Goal: Information Seeking & Learning: Learn about a topic

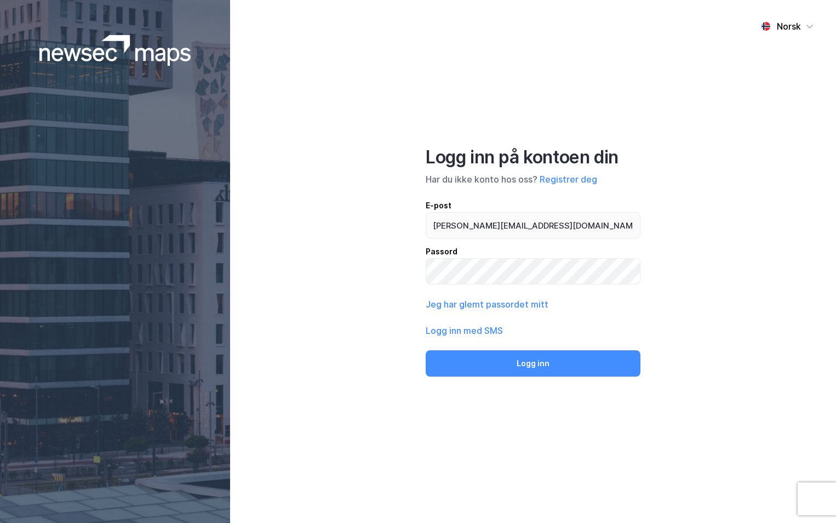
type input "ingeborg.wetting@nordea.no"
click at [426, 350] on button "Logg inn" at bounding box center [533, 363] width 215 height 26
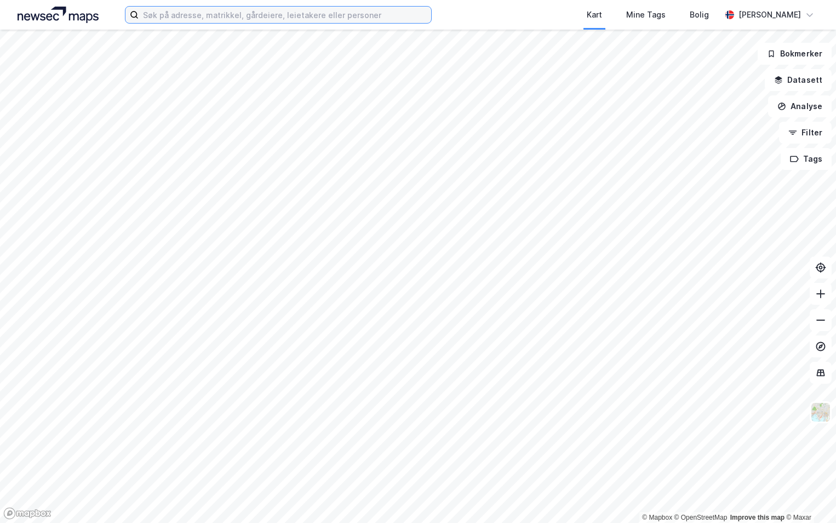
click at [194, 15] on input at bounding box center [285, 15] width 293 height 16
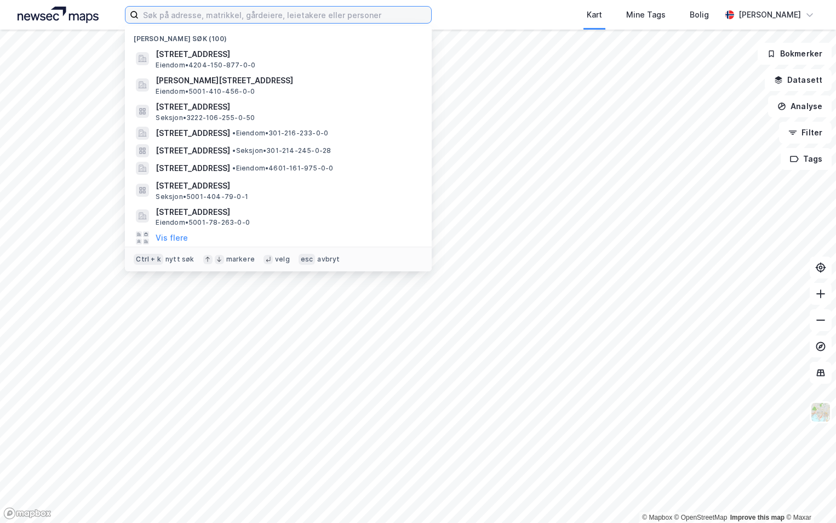
paste input "4626-27/452/0/0"
type input "4626-27/452/0/0"
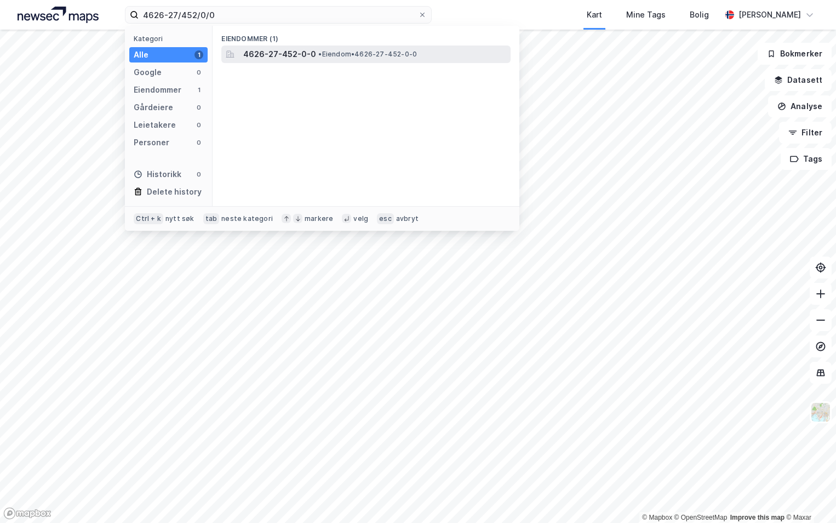
click at [338, 52] on span "• Eiendom • 4626-27-452-0-0" at bounding box center [367, 54] width 99 height 9
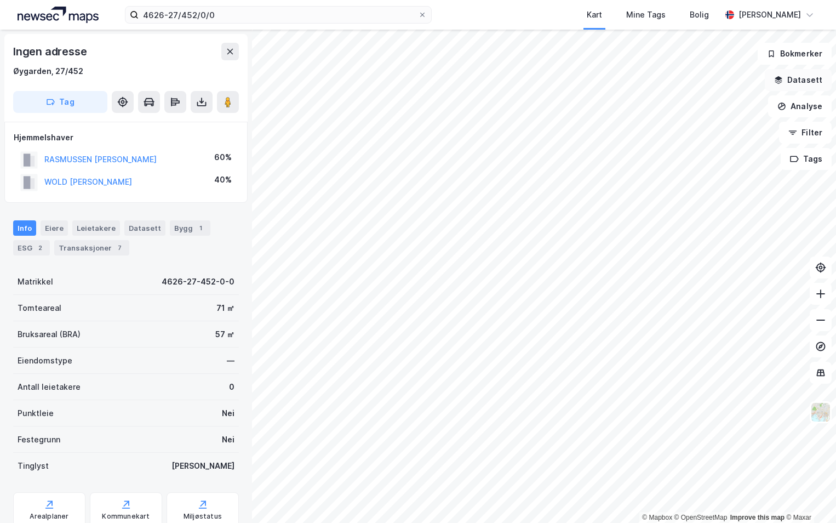
click at [815, 80] on button "Datasett" at bounding box center [798, 80] width 67 height 22
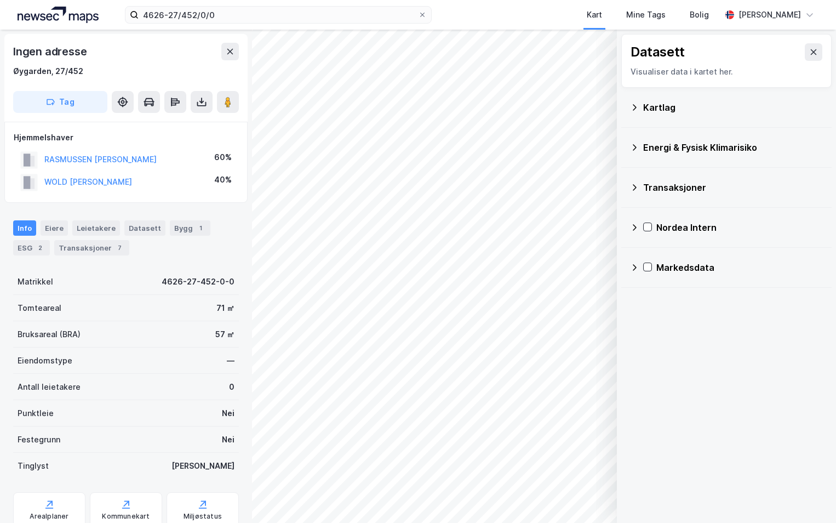
click at [639, 107] on div "Kartlag" at bounding box center [726, 107] width 193 height 26
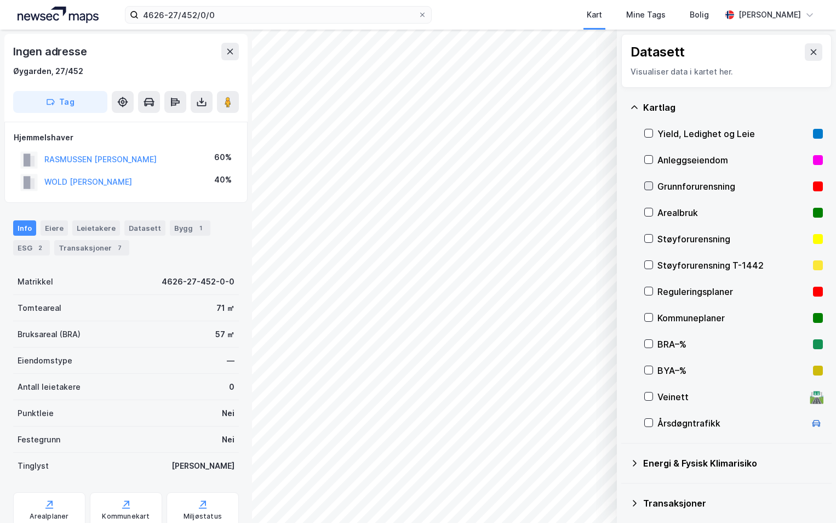
click at [650, 184] on icon at bounding box center [649, 186] width 8 height 8
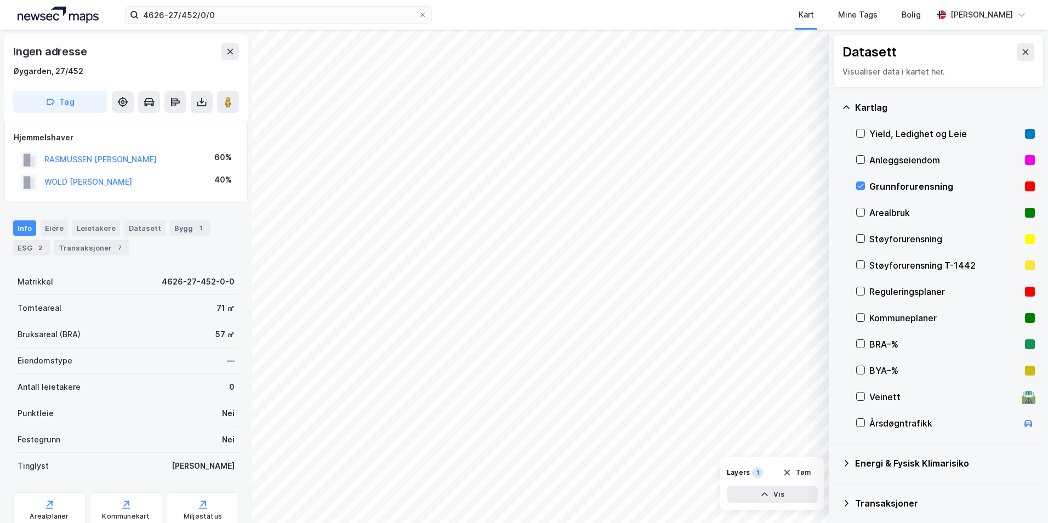
scroll to position [85, 0]
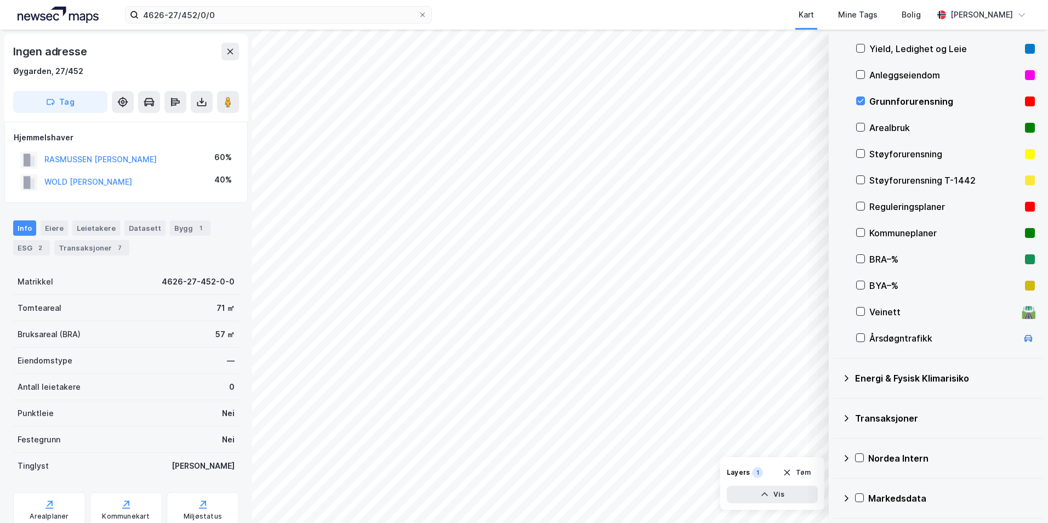
click at [836, 377] on icon at bounding box center [846, 378] width 9 height 9
click at [836, 403] on icon at bounding box center [874, 404] width 8 height 8
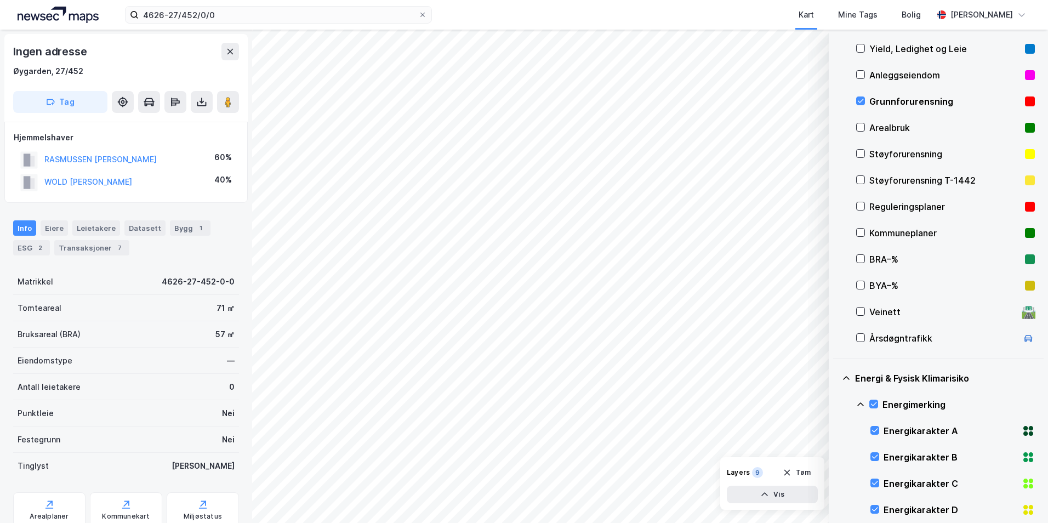
click at [836, 403] on icon at bounding box center [860, 404] width 9 height 9
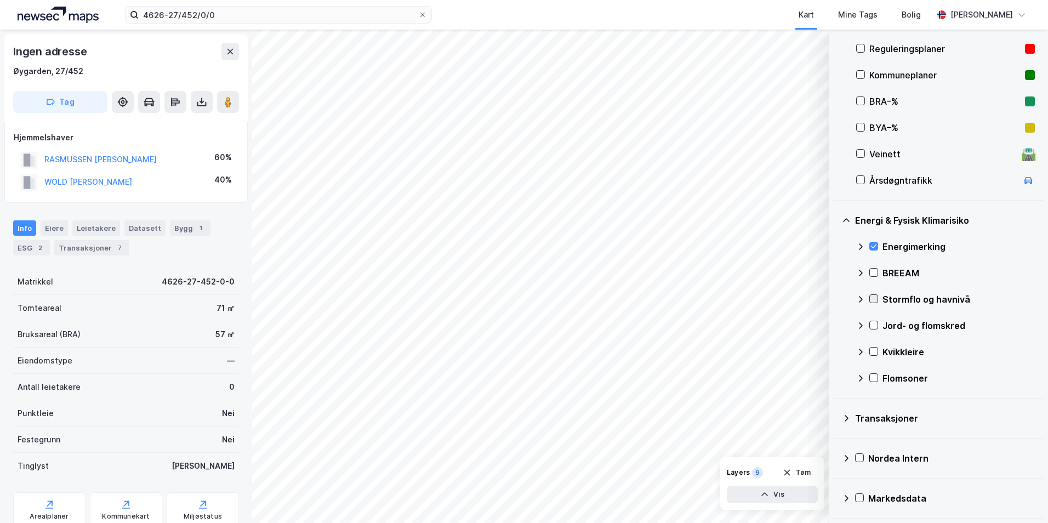
click at [836, 294] on div at bounding box center [873, 298] width 9 height 9
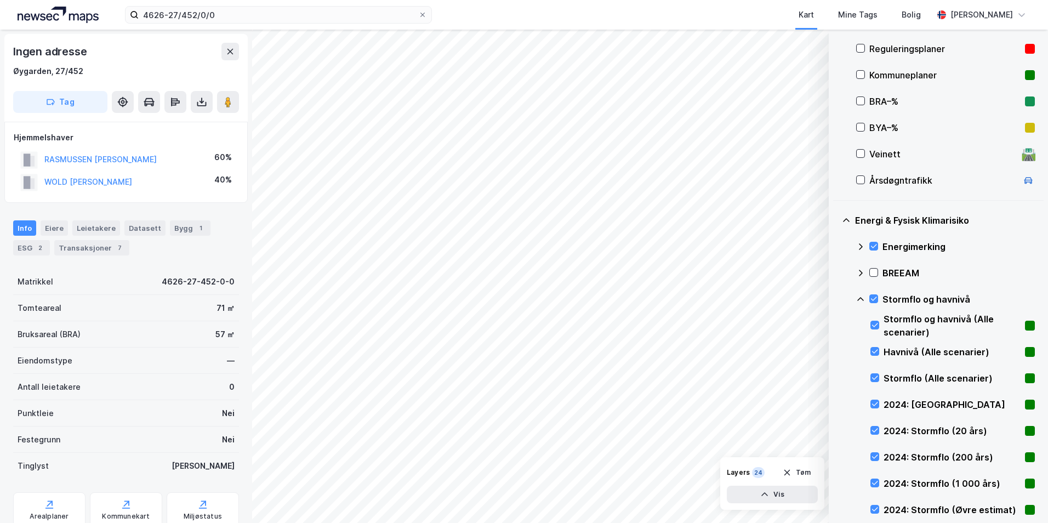
click at [836, 298] on icon at bounding box center [860, 299] width 9 height 9
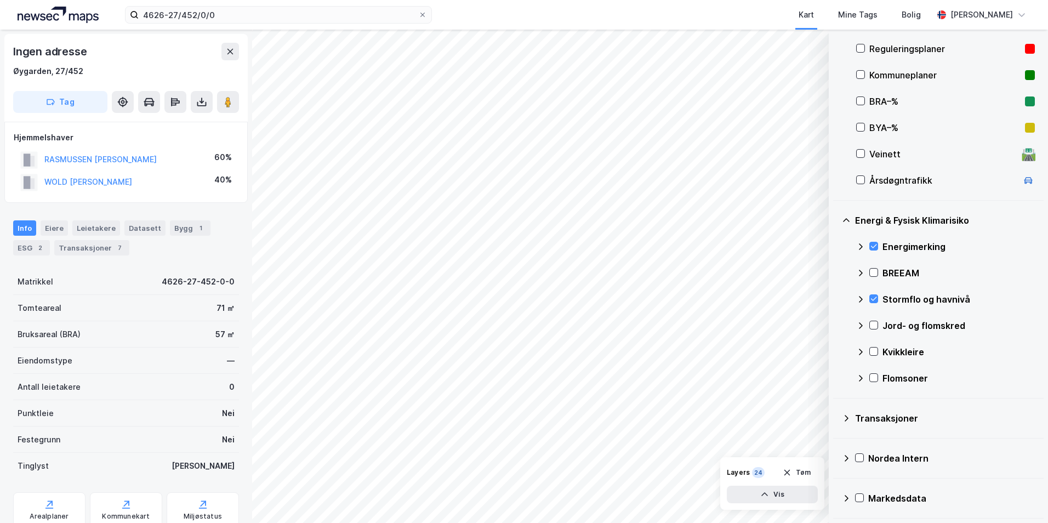
click at [836, 300] on icon at bounding box center [860, 299] width 9 height 9
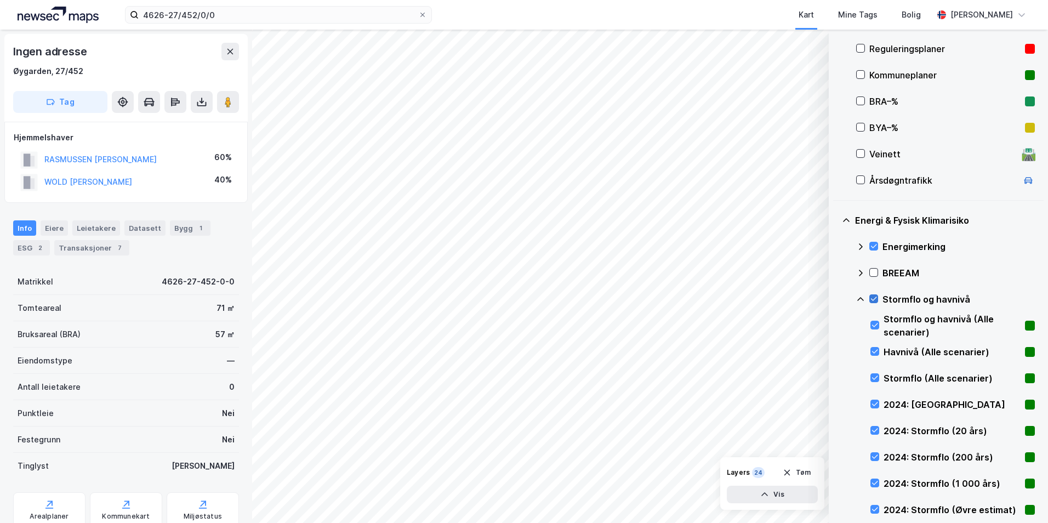
click at [836, 298] on icon at bounding box center [874, 299] width 8 height 8
click at [836, 404] on icon at bounding box center [875, 404] width 8 height 8
click at [836, 430] on icon at bounding box center [875, 430] width 8 height 8
click at [836, 429] on icon at bounding box center [875, 430] width 8 height 8
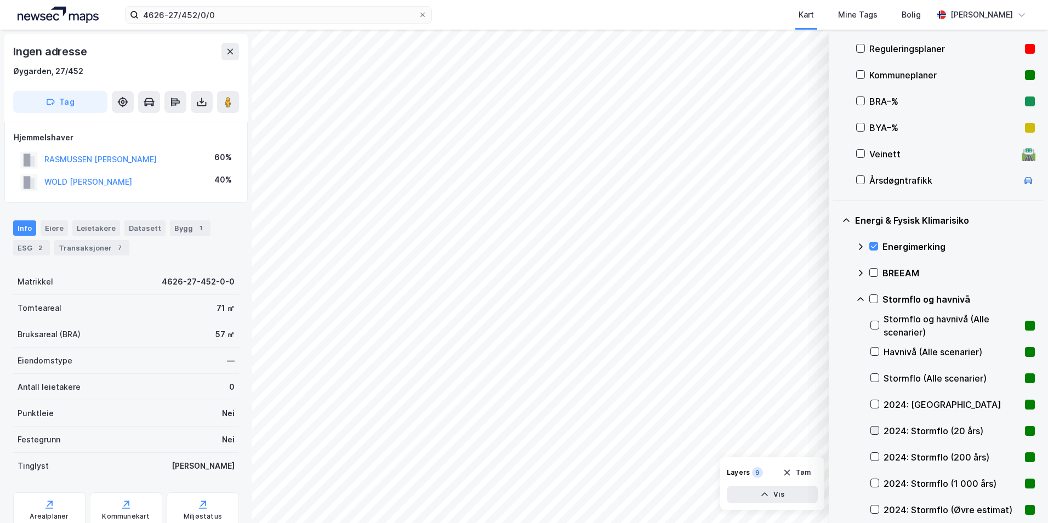
click at [836, 429] on icon at bounding box center [875, 430] width 8 height 8
click at [836, 428] on icon at bounding box center [875, 430] width 8 height 8
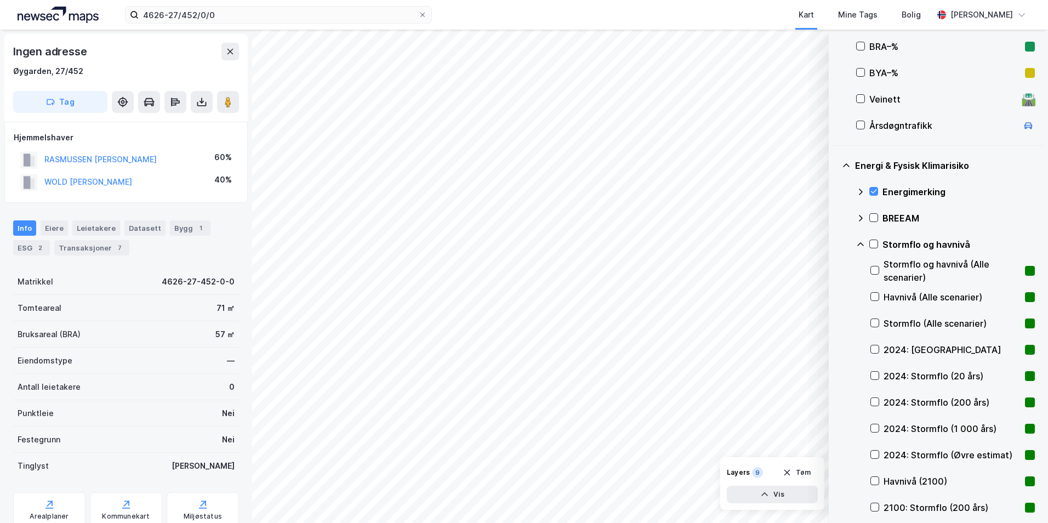
scroll to position [352, 0]
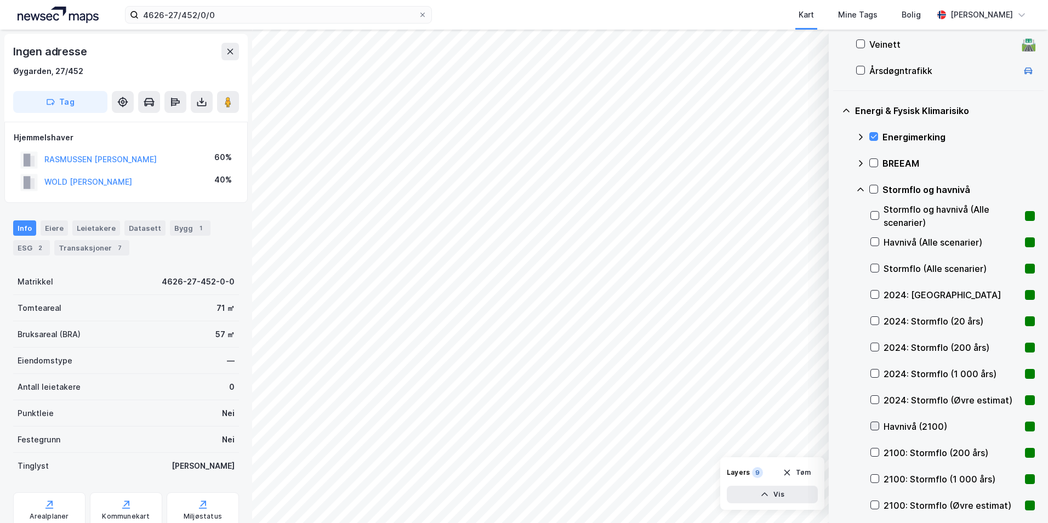
click at [836, 426] on icon at bounding box center [875, 426] width 6 height 4
click at [836, 452] on icon at bounding box center [875, 452] width 8 height 8
click at [836, 188] on icon at bounding box center [874, 189] width 8 height 8
click at [836, 191] on icon at bounding box center [874, 189] width 8 height 8
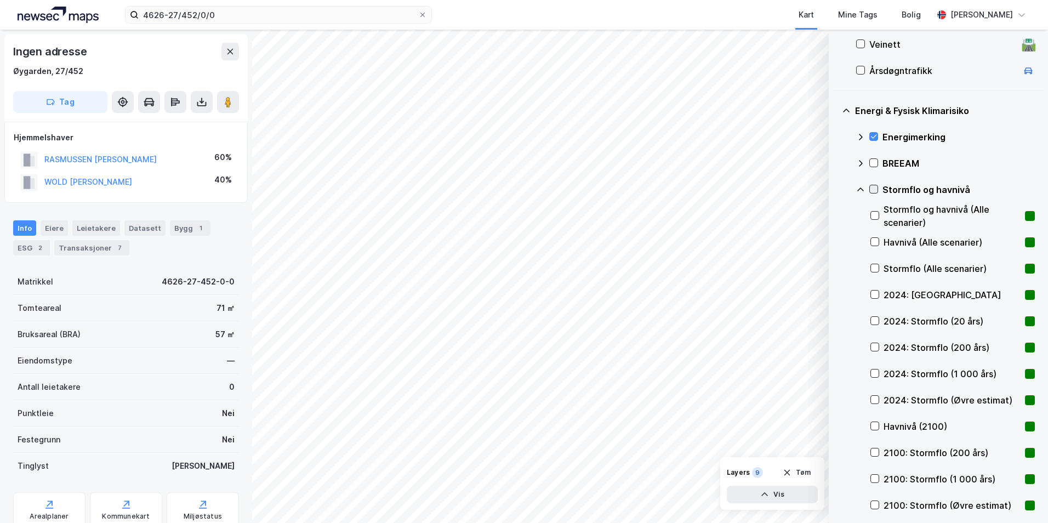
click at [836, 191] on icon at bounding box center [874, 189] width 8 height 8
click at [836, 187] on icon at bounding box center [860, 189] width 9 height 9
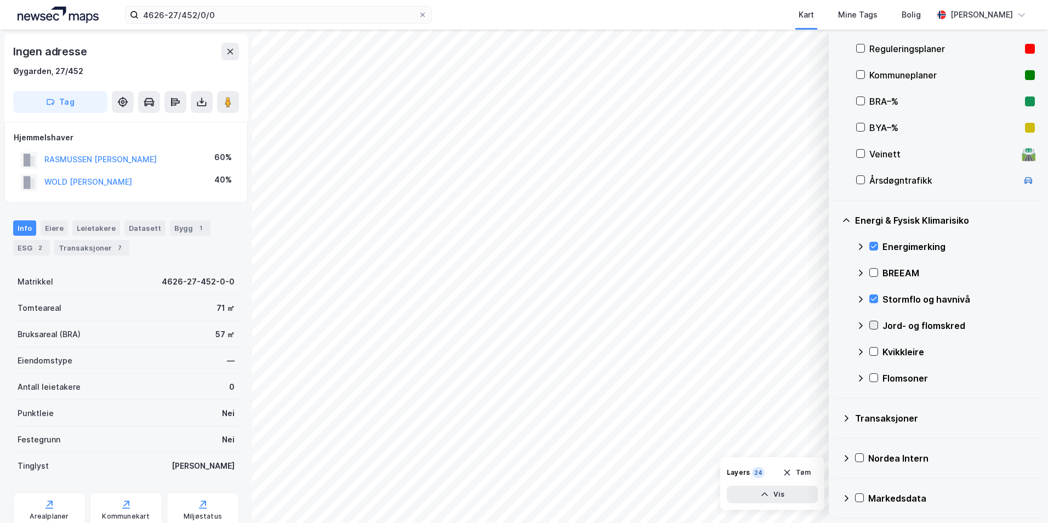
click at [836, 324] on icon at bounding box center [874, 325] width 8 height 8
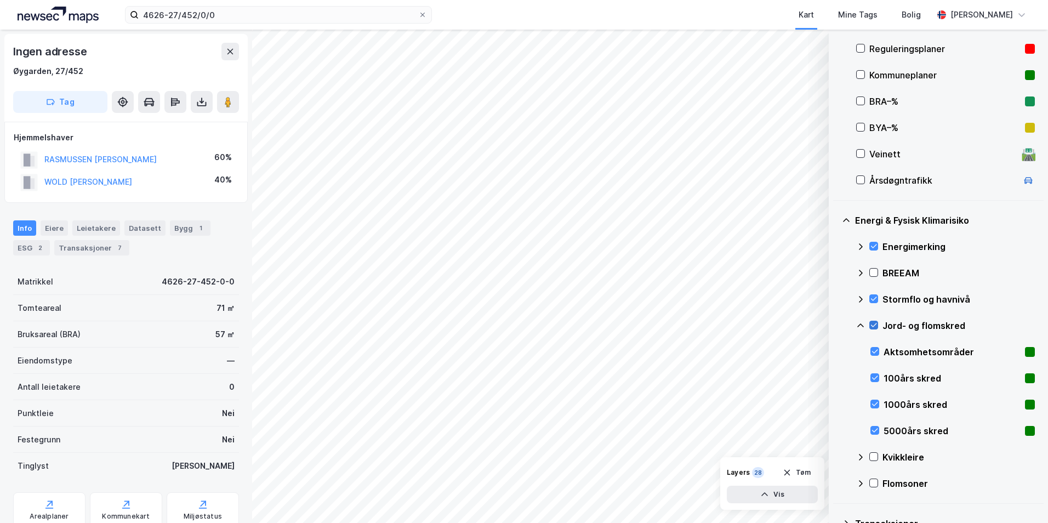
scroll to position [348, 0]
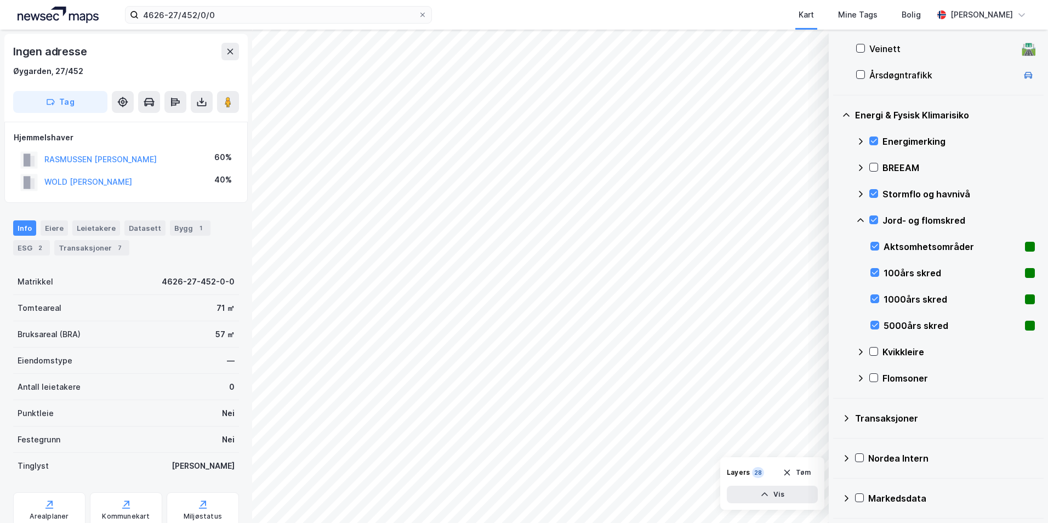
click at [836, 219] on icon at bounding box center [860, 220] width 7 height 4
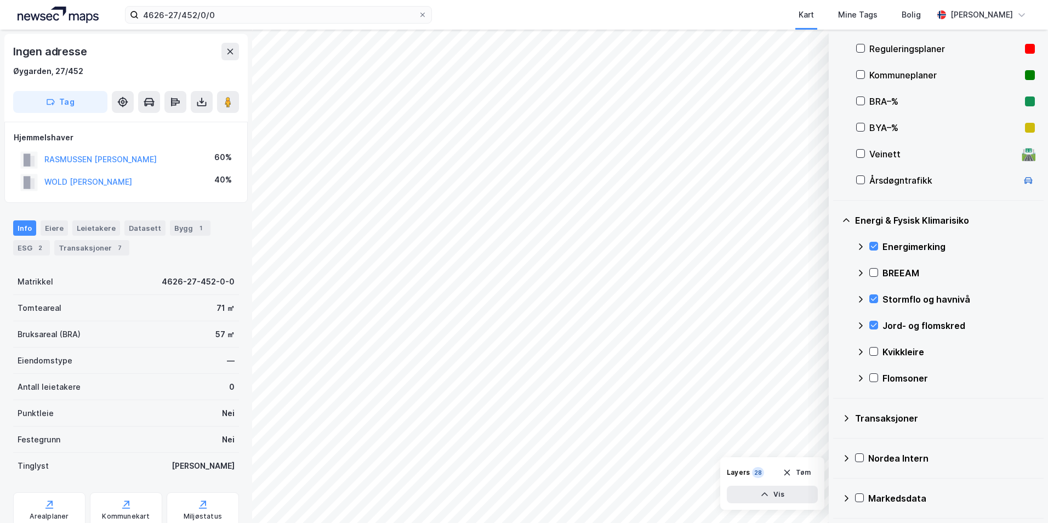
scroll to position [243, 0]
click at [836, 348] on icon at bounding box center [874, 351] width 8 height 8
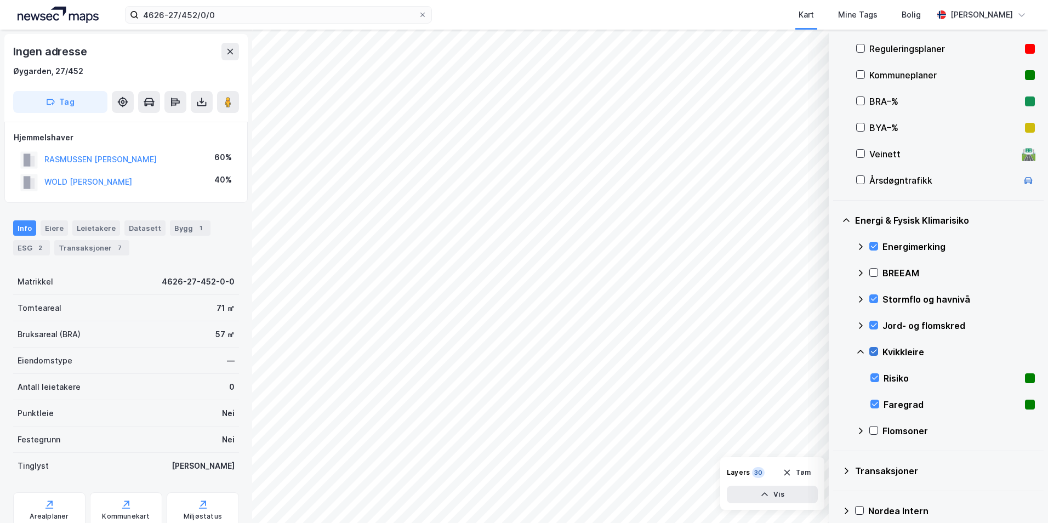
scroll to position [295, 0]
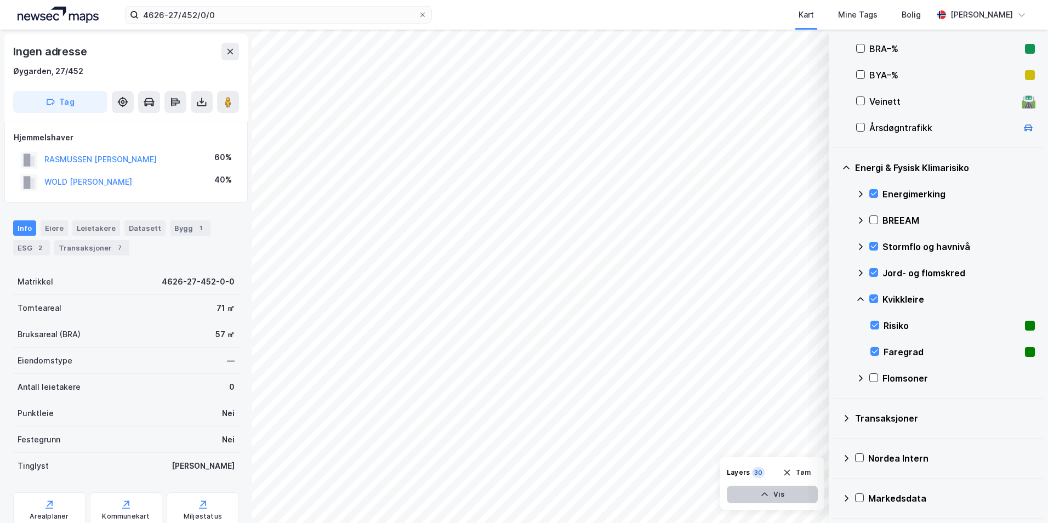
click at [774, 493] on button "Vis" at bounding box center [772, 494] width 91 height 18
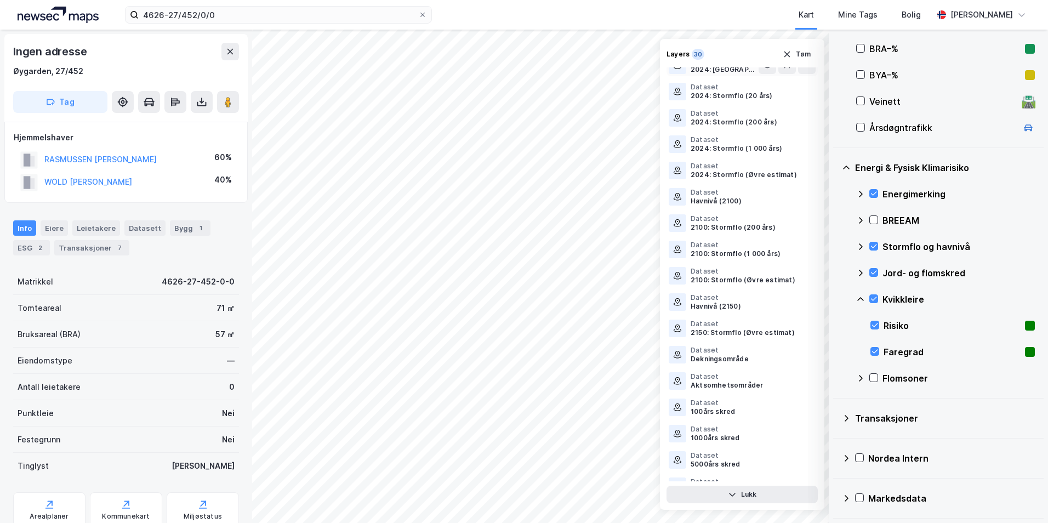
scroll to position [371, 0]
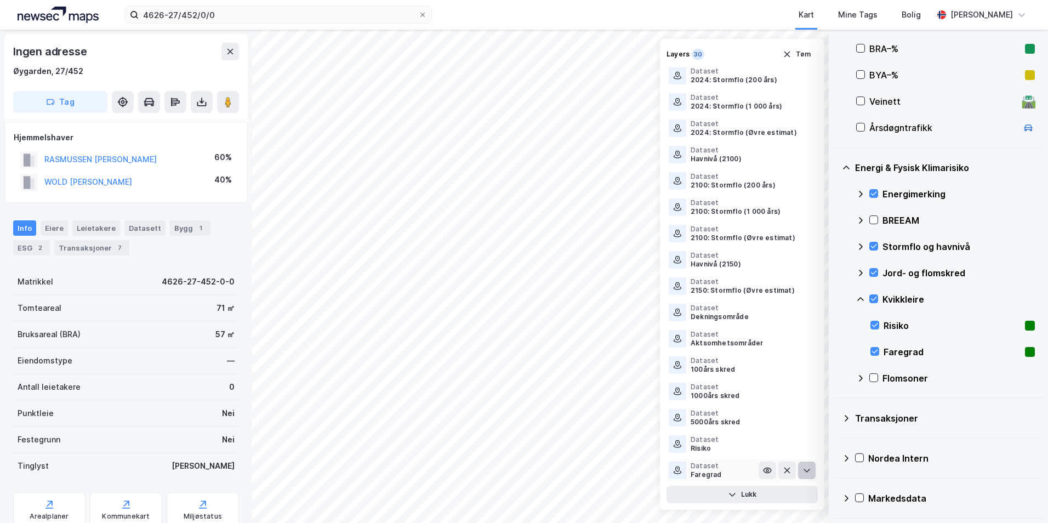
click at [802, 472] on icon at bounding box center [806, 470] width 9 height 9
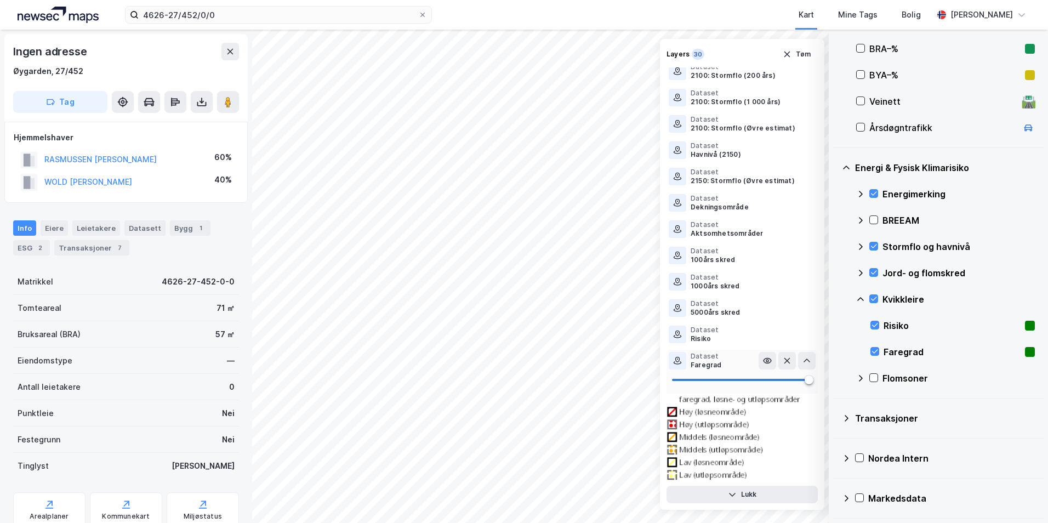
scroll to position [489, 0]
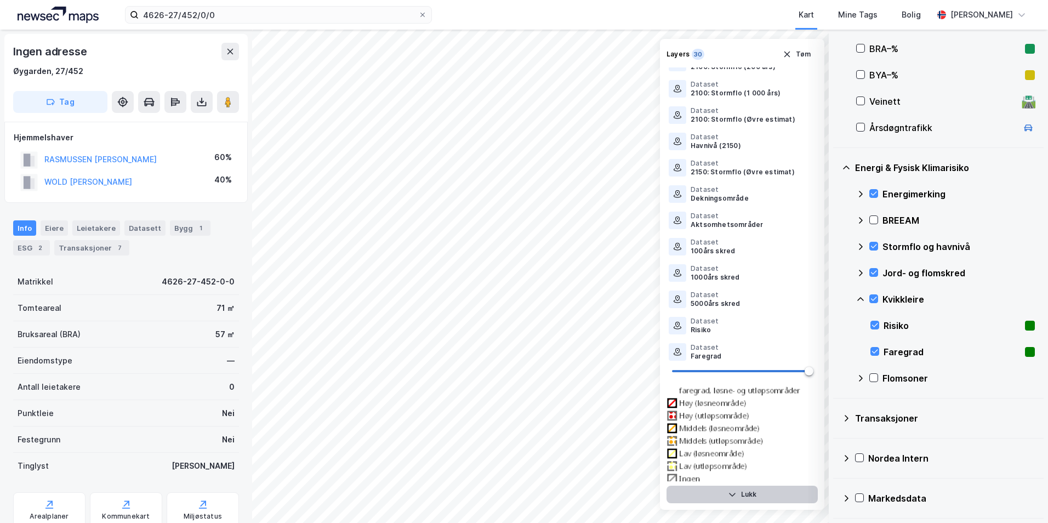
click at [747, 497] on button "Lukk" at bounding box center [741, 494] width 151 height 18
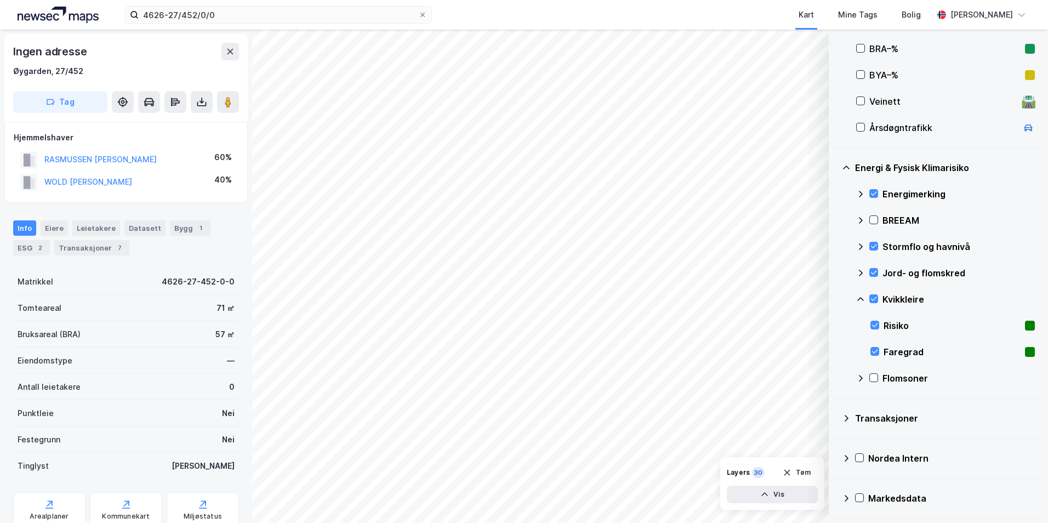
click at [836, 245] on icon at bounding box center [861, 246] width 4 height 7
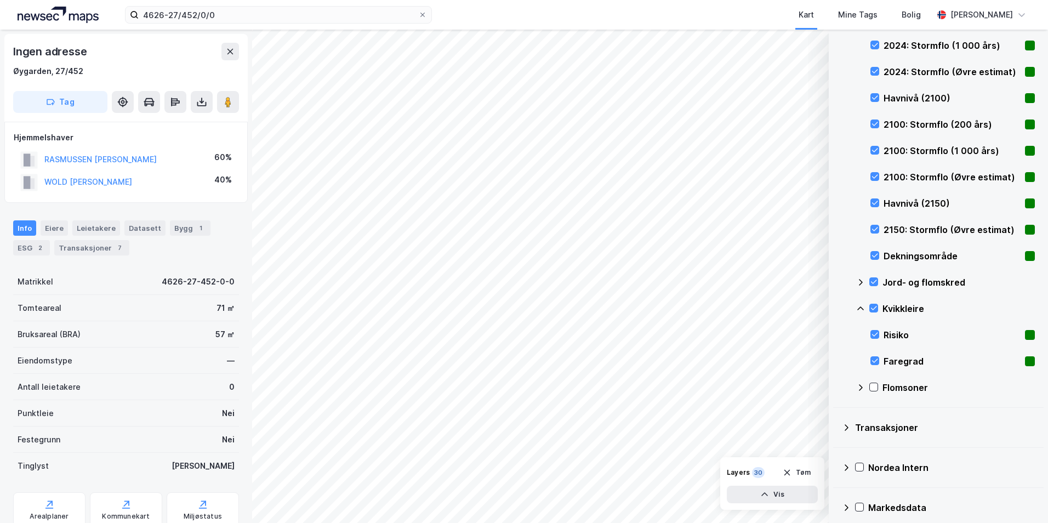
scroll to position [690, 0]
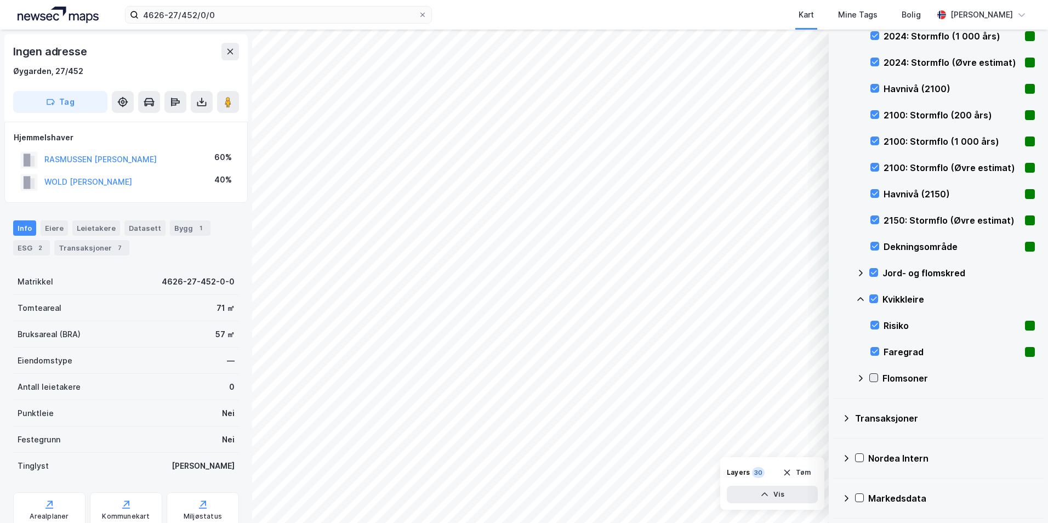
click at [836, 376] on icon at bounding box center [874, 378] width 8 height 8
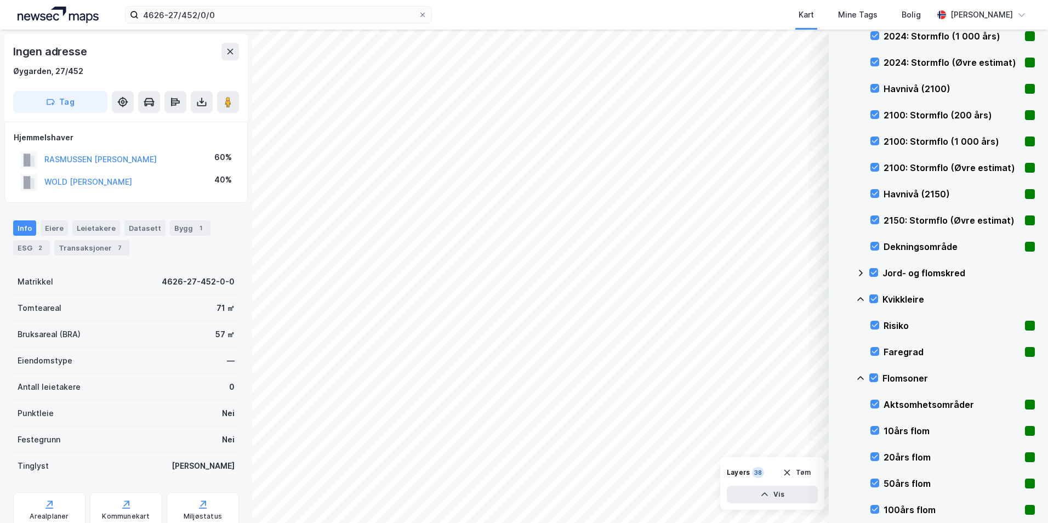
click at [836, 379] on icon at bounding box center [860, 378] width 9 height 9
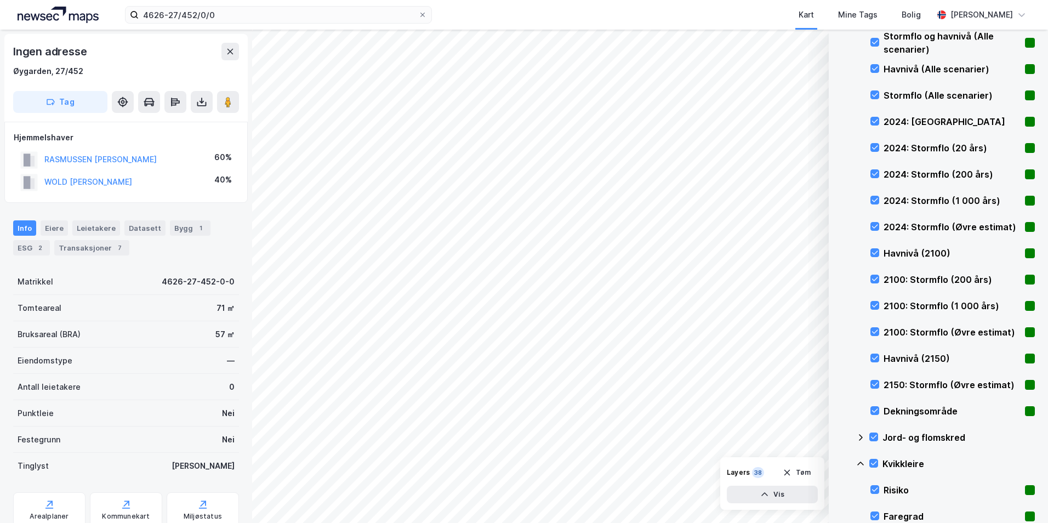
scroll to position [361, 0]
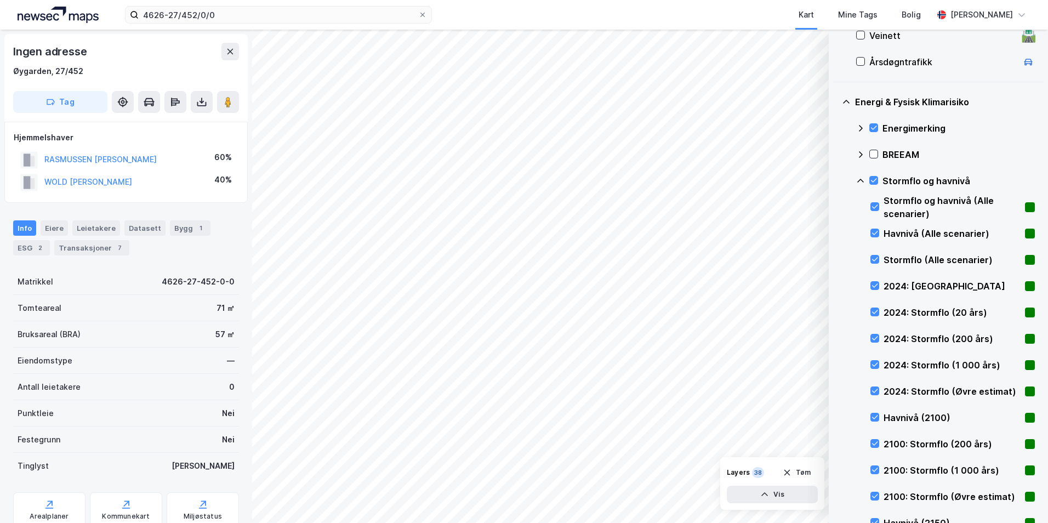
click at [836, 179] on icon at bounding box center [860, 180] width 9 height 9
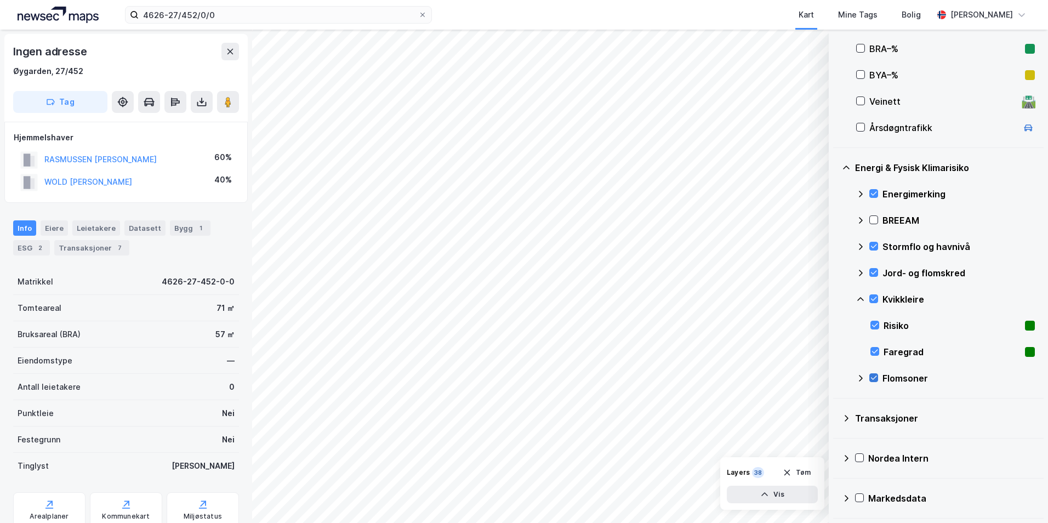
click at [836, 377] on icon at bounding box center [874, 378] width 6 height 4
click at [836, 377] on icon at bounding box center [874, 378] width 8 height 8
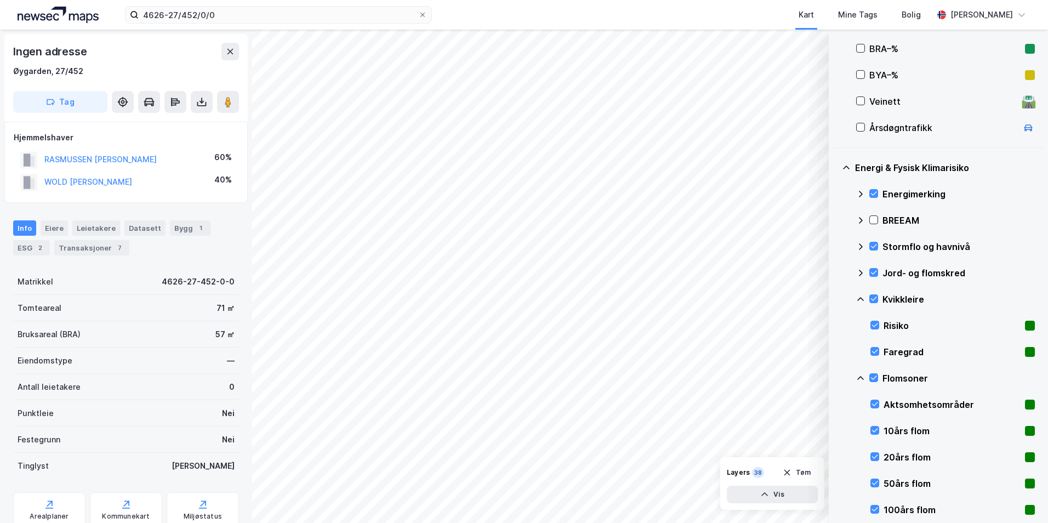
scroll to position [361, 0]
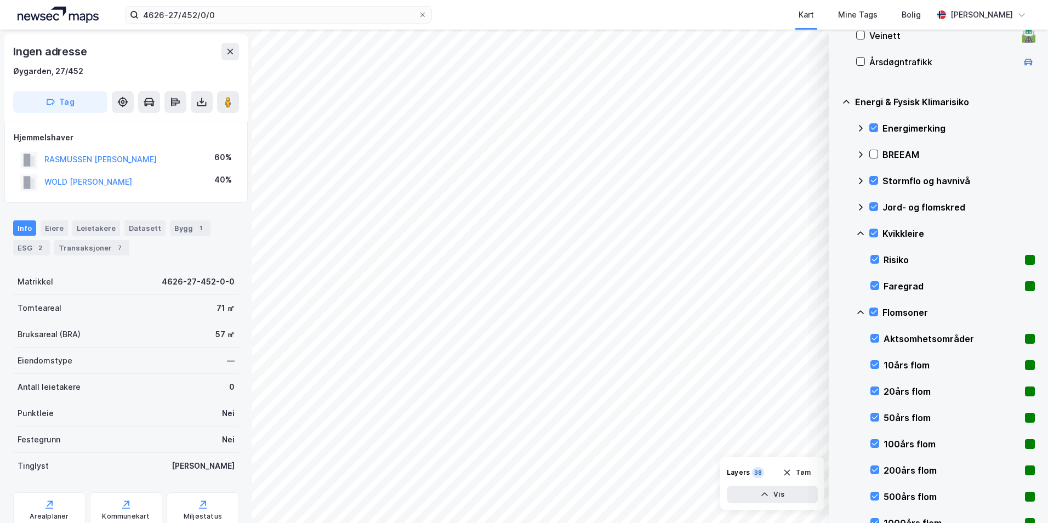
click at [836, 310] on icon at bounding box center [860, 312] width 9 height 9
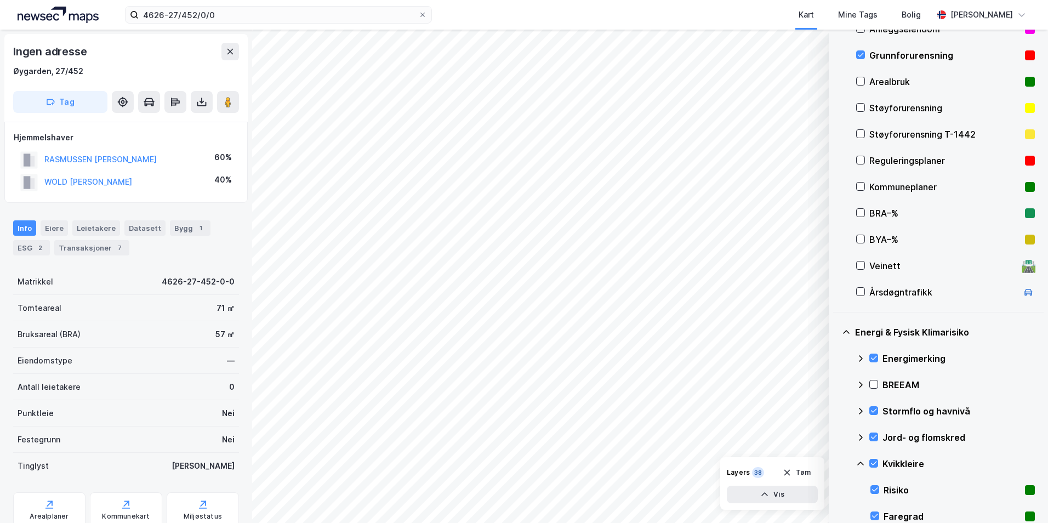
scroll to position [186, 0]
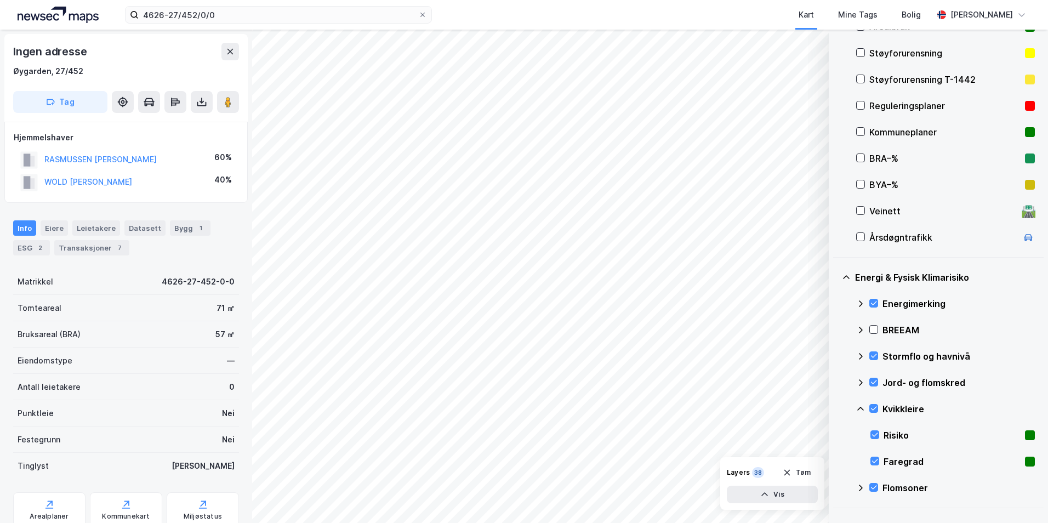
click at [836, 406] on icon at bounding box center [860, 408] width 9 height 9
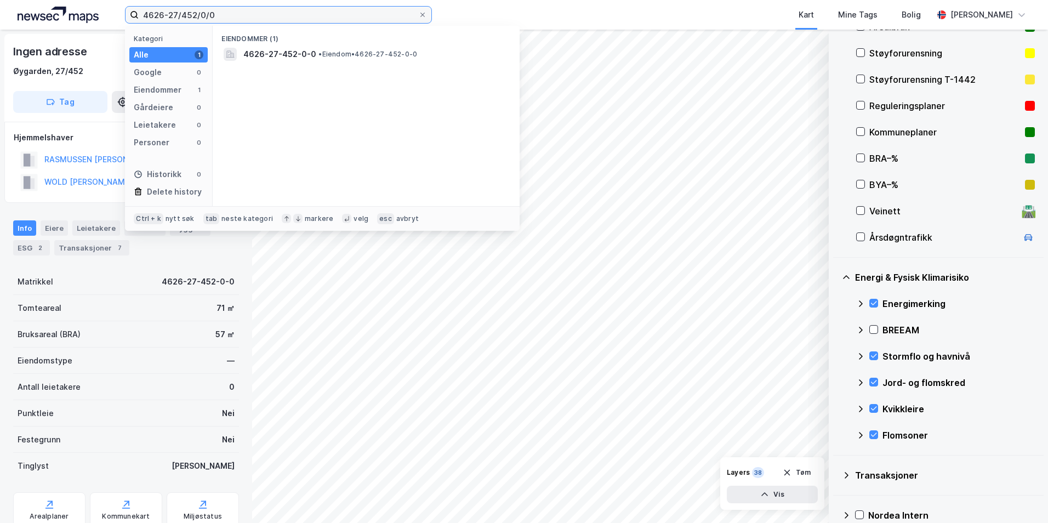
click at [241, 19] on input "4626-27/452/0/0" at bounding box center [278, 15] width 279 height 16
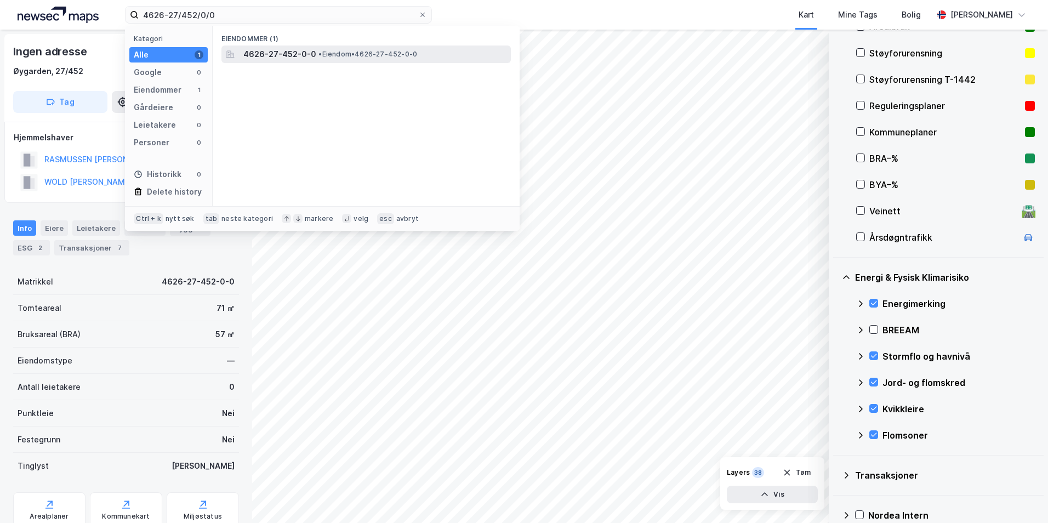
click at [281, 54] on span "4626-27-452-0-0" at bounding box center [279, 54] width 73 height 13
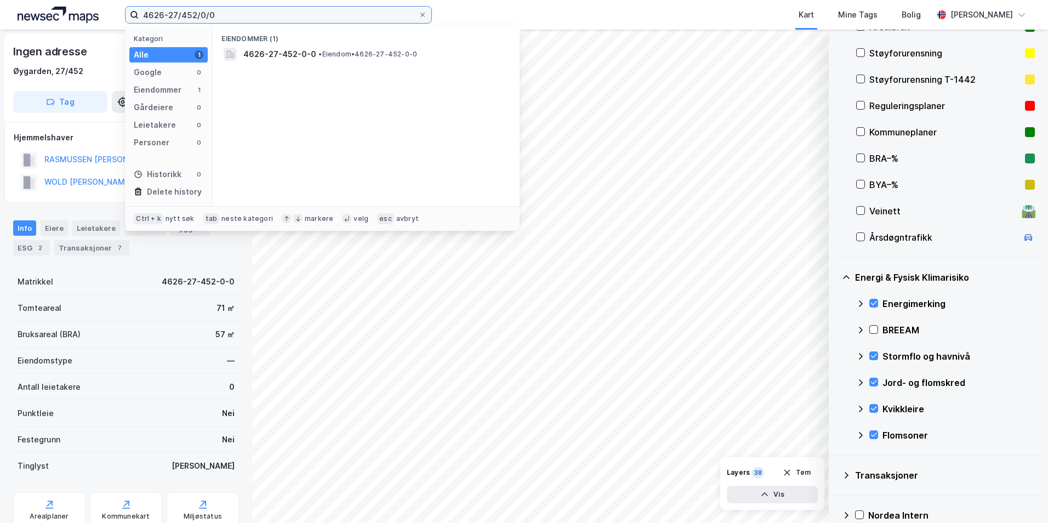
drag, startPoint x: 223, startPoint y: 14, endPoint x: 83, endPoint y: 13, distance: 139.7
click at [83, 13] on div "4626-27/452/0/0 Kategori Alle 1 Google 0 Eiendommer 1 Gårdeiere 0 Leietakere 0 …" at bounding box center [524, 15] width 1048 height 30
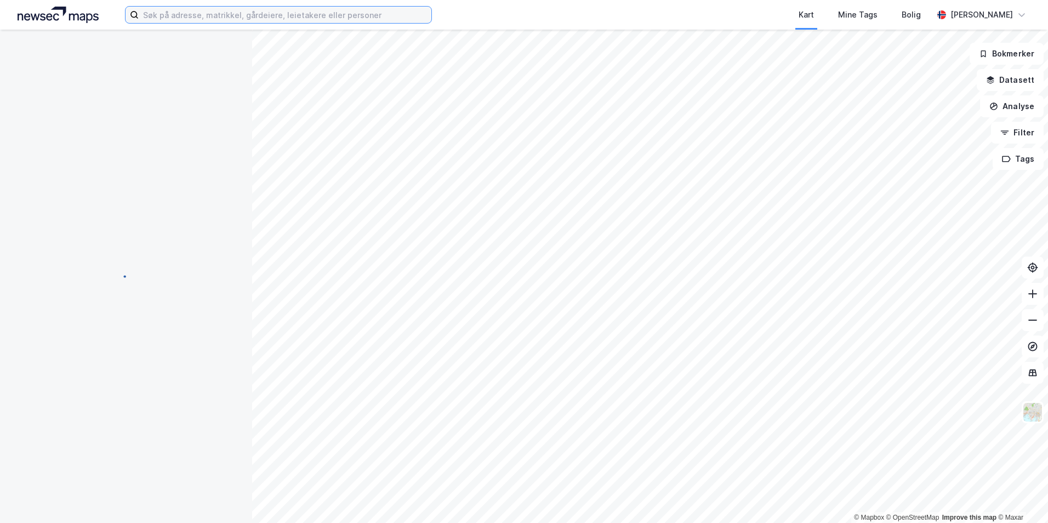
click at [197, 22] on input at bounding box center [285, 15] width 293 height 16
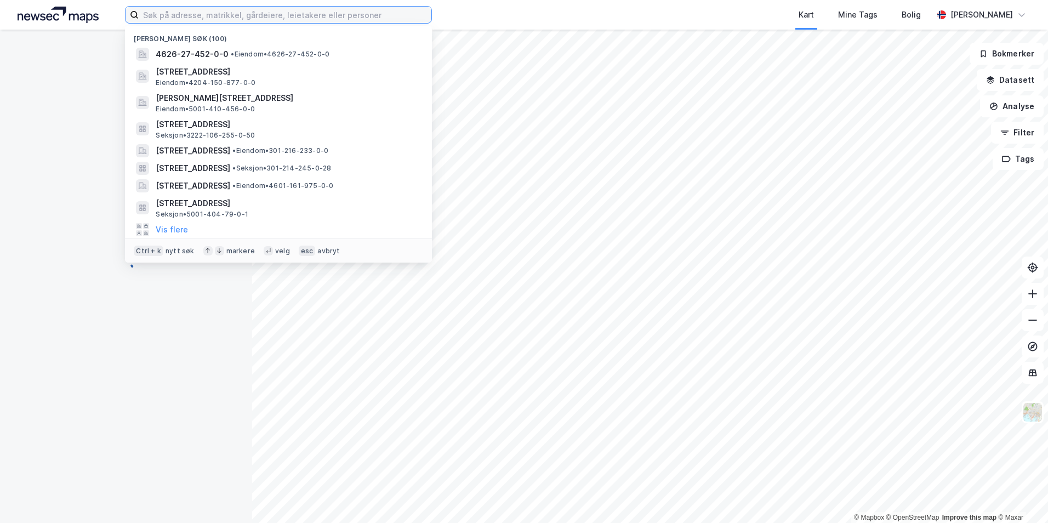
paste input "4626-27/452/0/0"
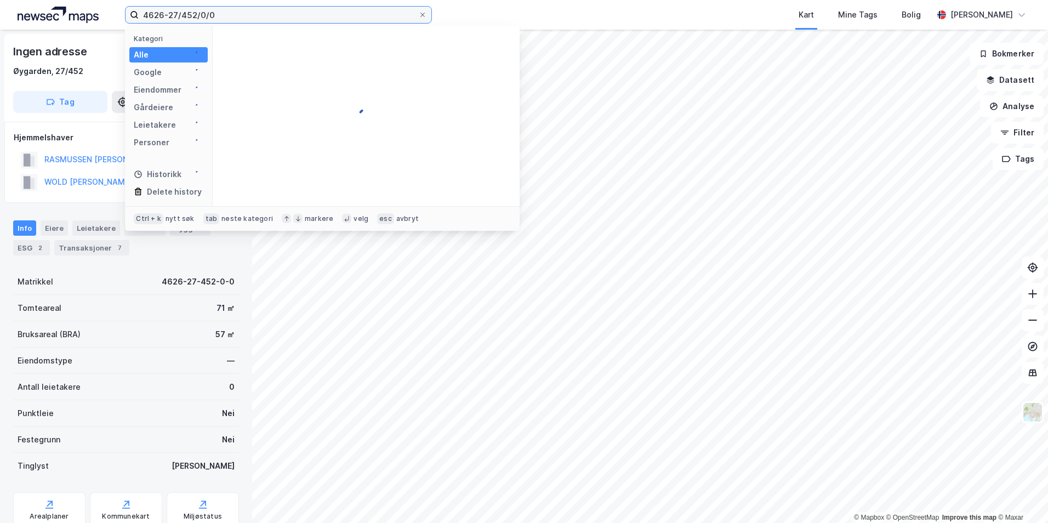
type input "4626-27/452/0/0"
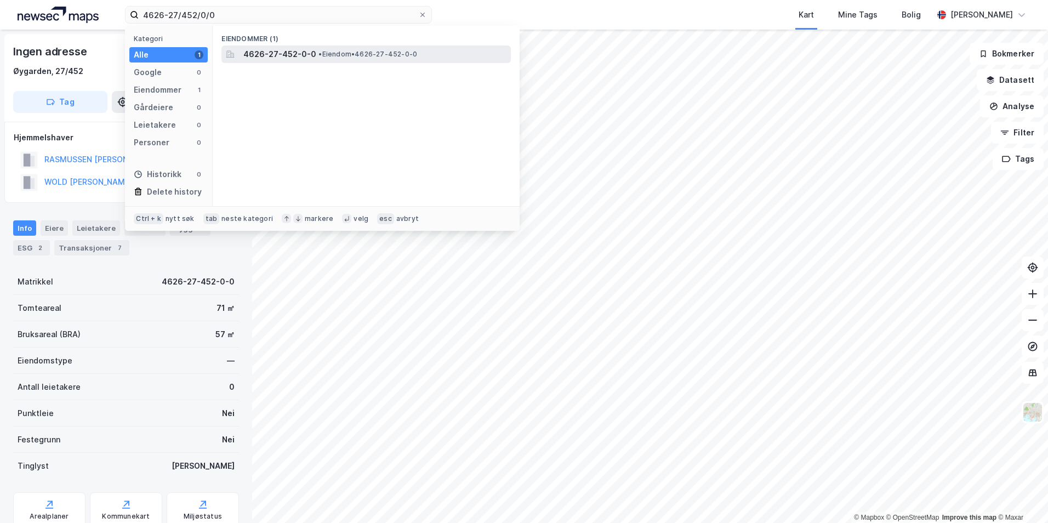
click at [270, 53] on span "4626-27-452-0-0" at bounding box center [279, 54] width 73 height 13
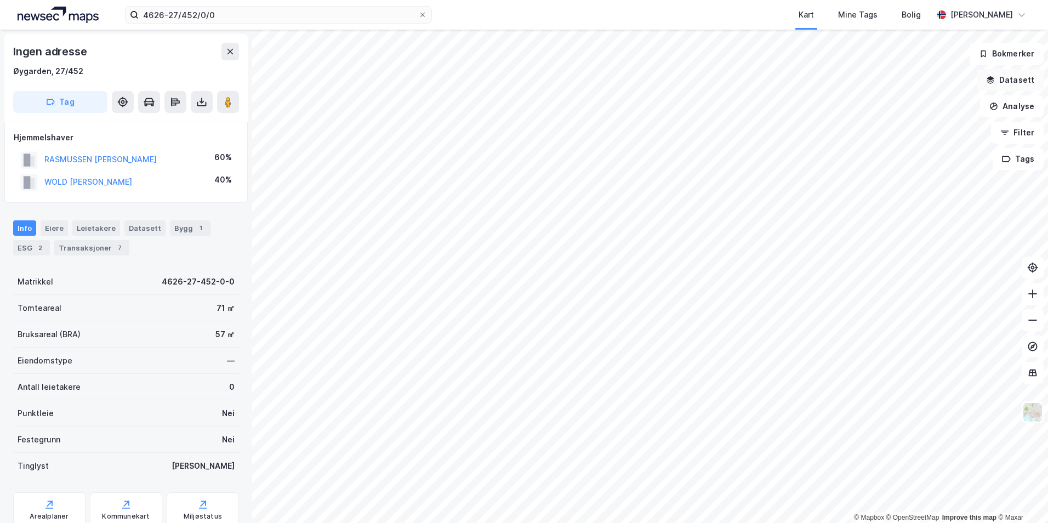
click at [1013, 80] on button "Datasett" at bounding box center [1009, 80] width 67 height 22
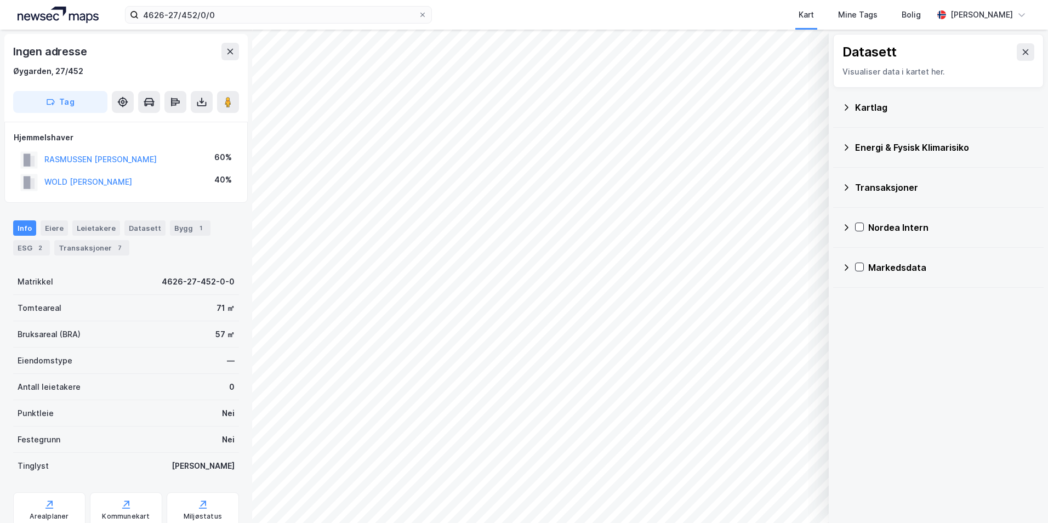
click at [845, 103] on icon at bounding box center [846, 107] width 9 height 9
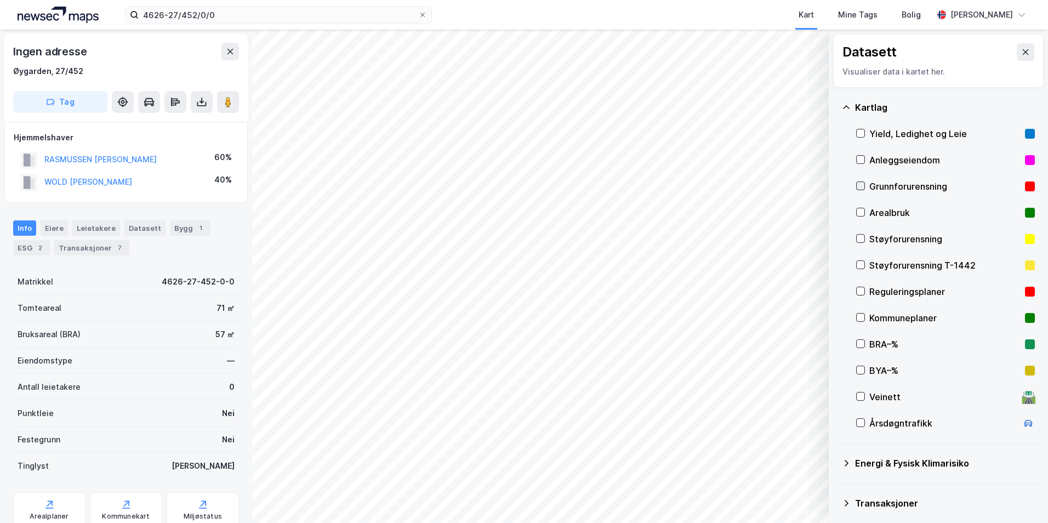
click at [859, 184] on icon at bounding box center [860, 186] width 8 height 8
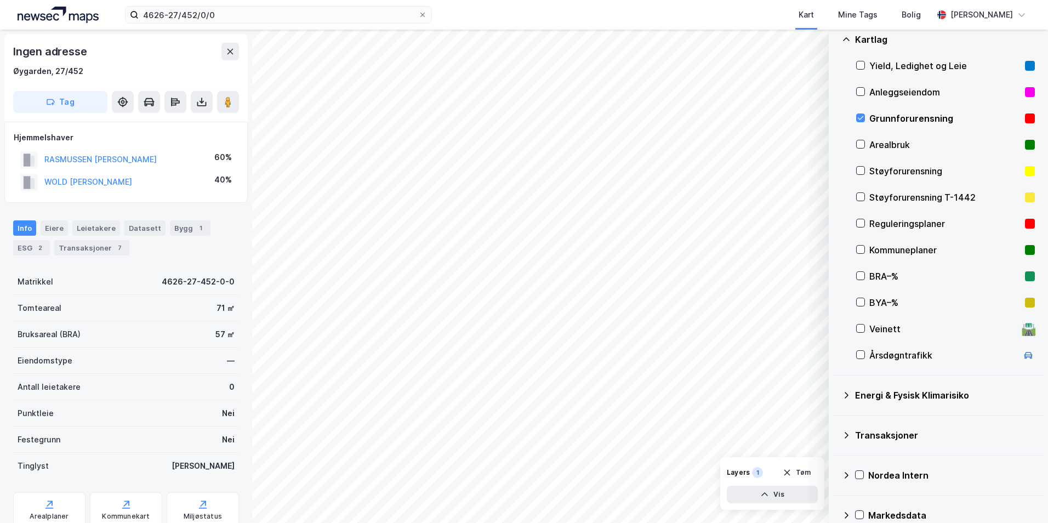
scroll to position [85, 0]
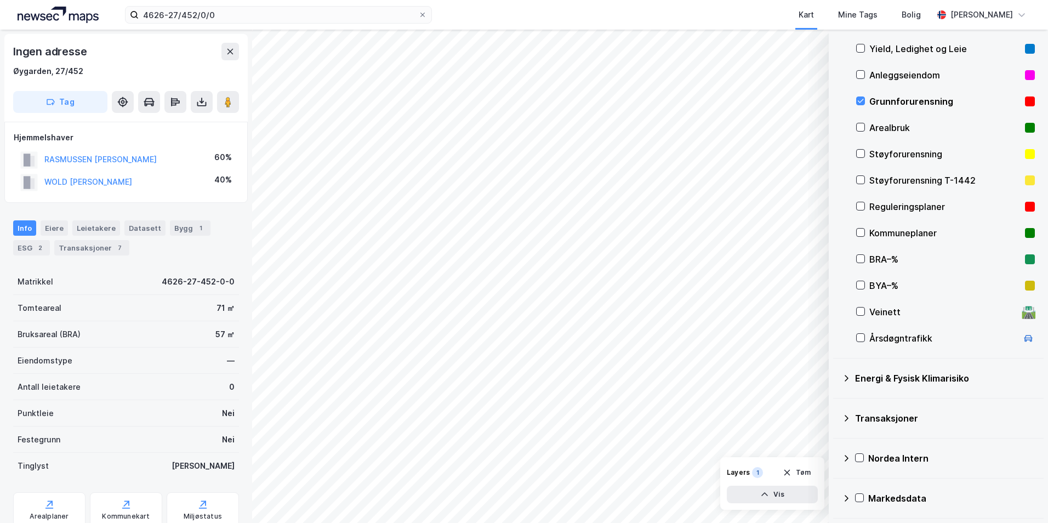
click at [844, 374] on icon at bounding box center [846, 378] width 9 height 9
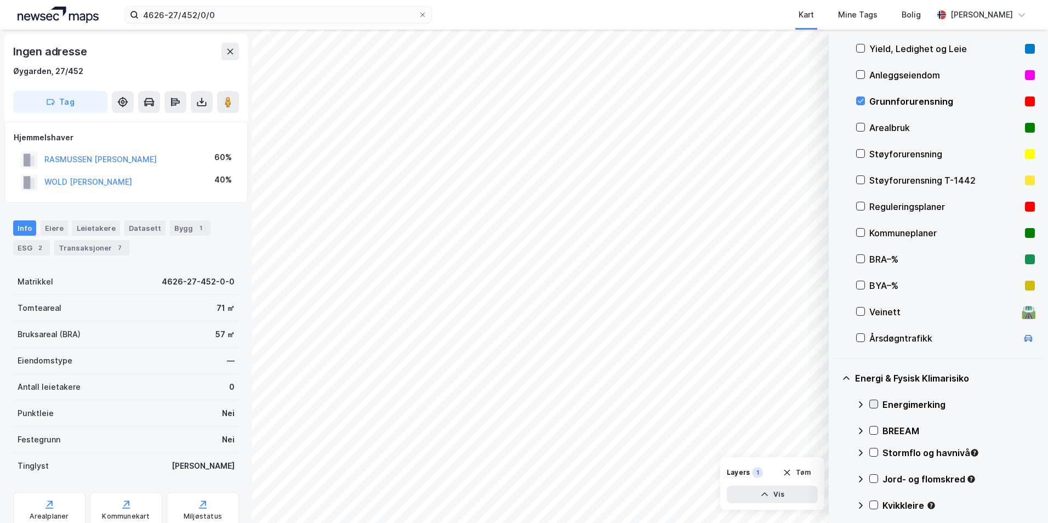
click at [875, 400] on icon at bounding box center [874, 404] width 8 height 8
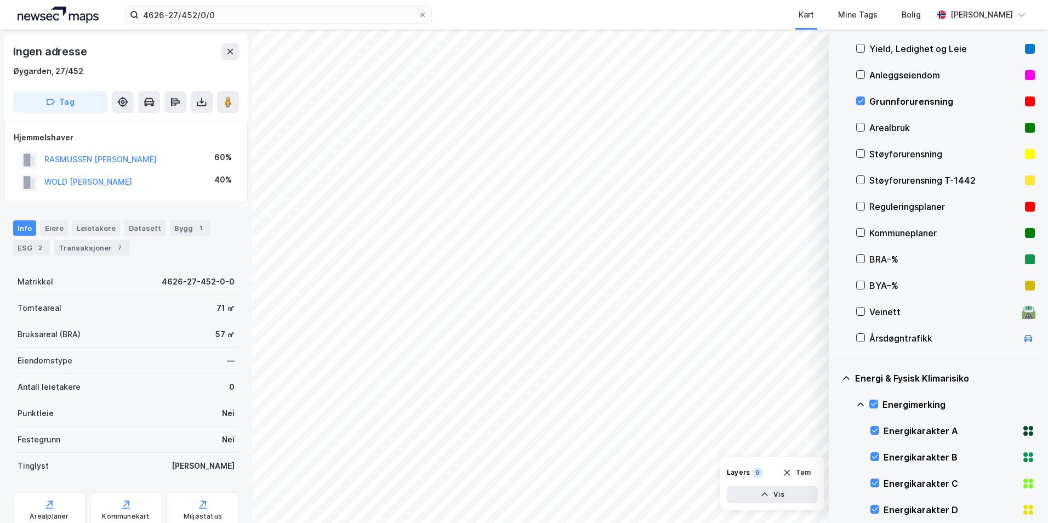
click at [861, 402] on icon at bounding box center [860, 404] width 9 height 9
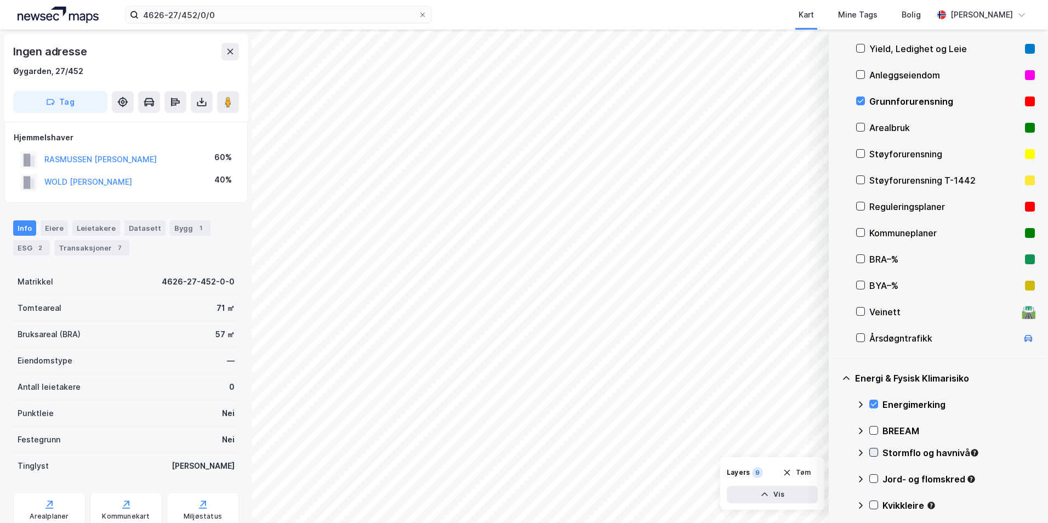
click at [876, 450] on icon at bounding box center [874, 452] width 6 height 4
click at [857, 451] on icon at bounding box center [860, 452] width 9 height 9
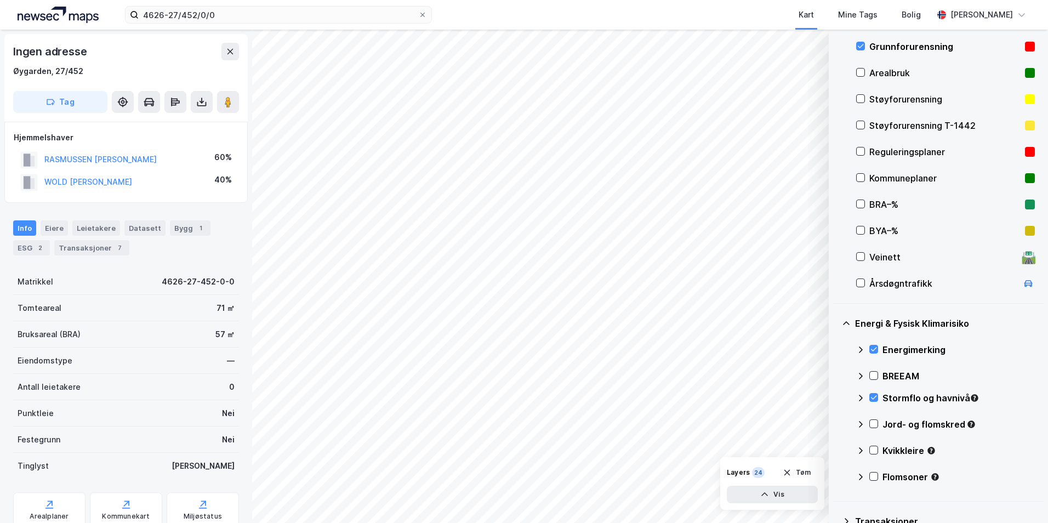
click at [872, 420] on icon at bounding box center [874, 424] width 8 height 8
click at [859, 425] on icon at bounding box center [860, 424] width 9 height 9
click at [872, 451] on icon at bounding box center [874, 450] width 6 height 4
click at [859, 452] on icon at bounding box center [860, 450] width 9 height 9
click at [873, 476] on icon at bounding box center [874, 476] width 8 height 8
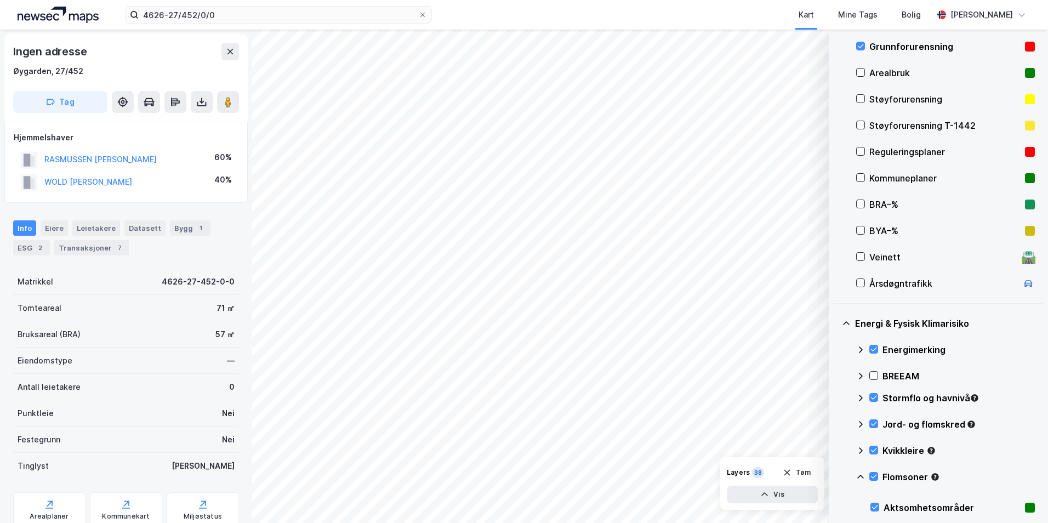
click at [860, 477] on icon at bounding box center [860, 476] width 9 height 9
